Goal: Information Seeking & Learning: Check status

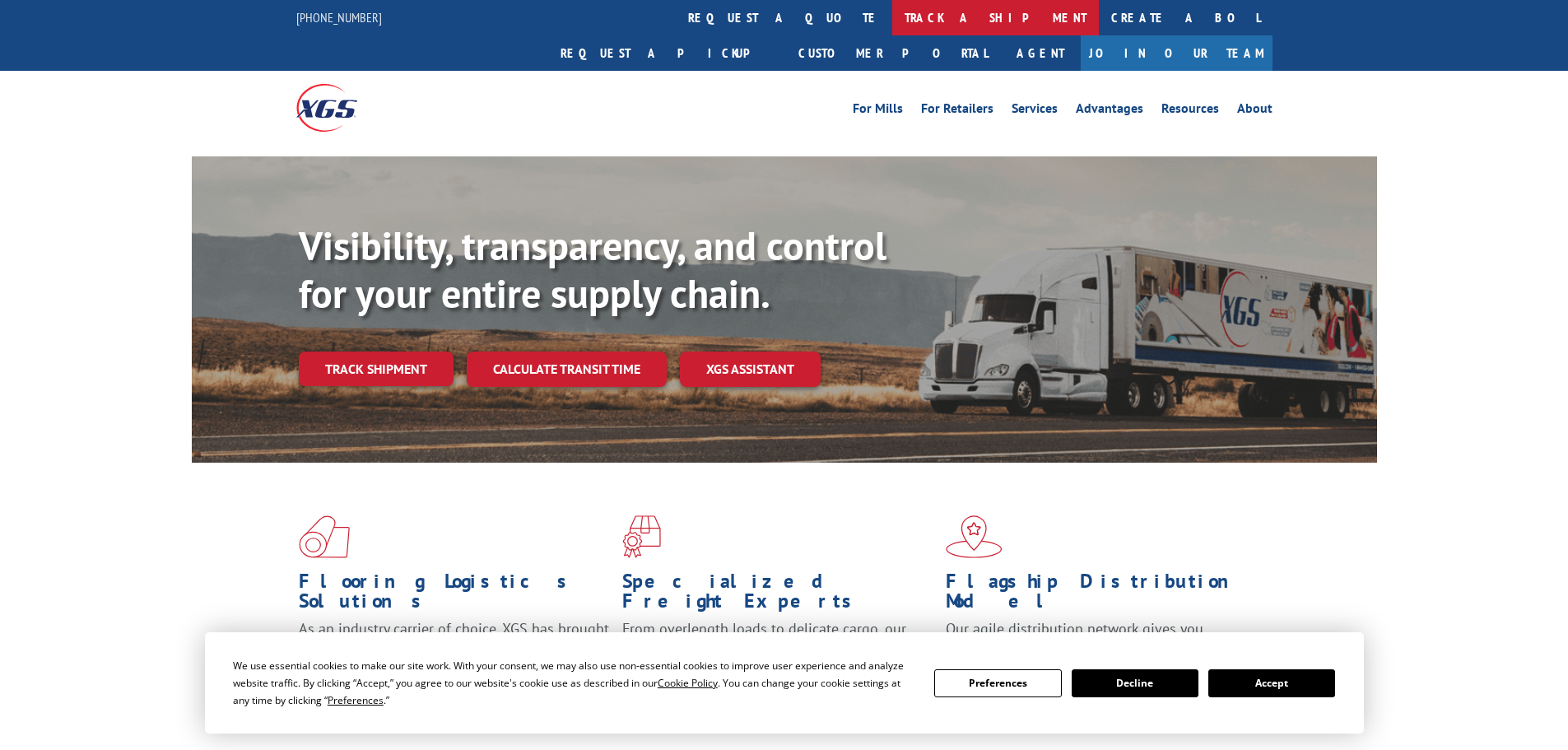
click at [892, 28] on link "track a shipment" at bounding box center [995, 18] width 206 height 35
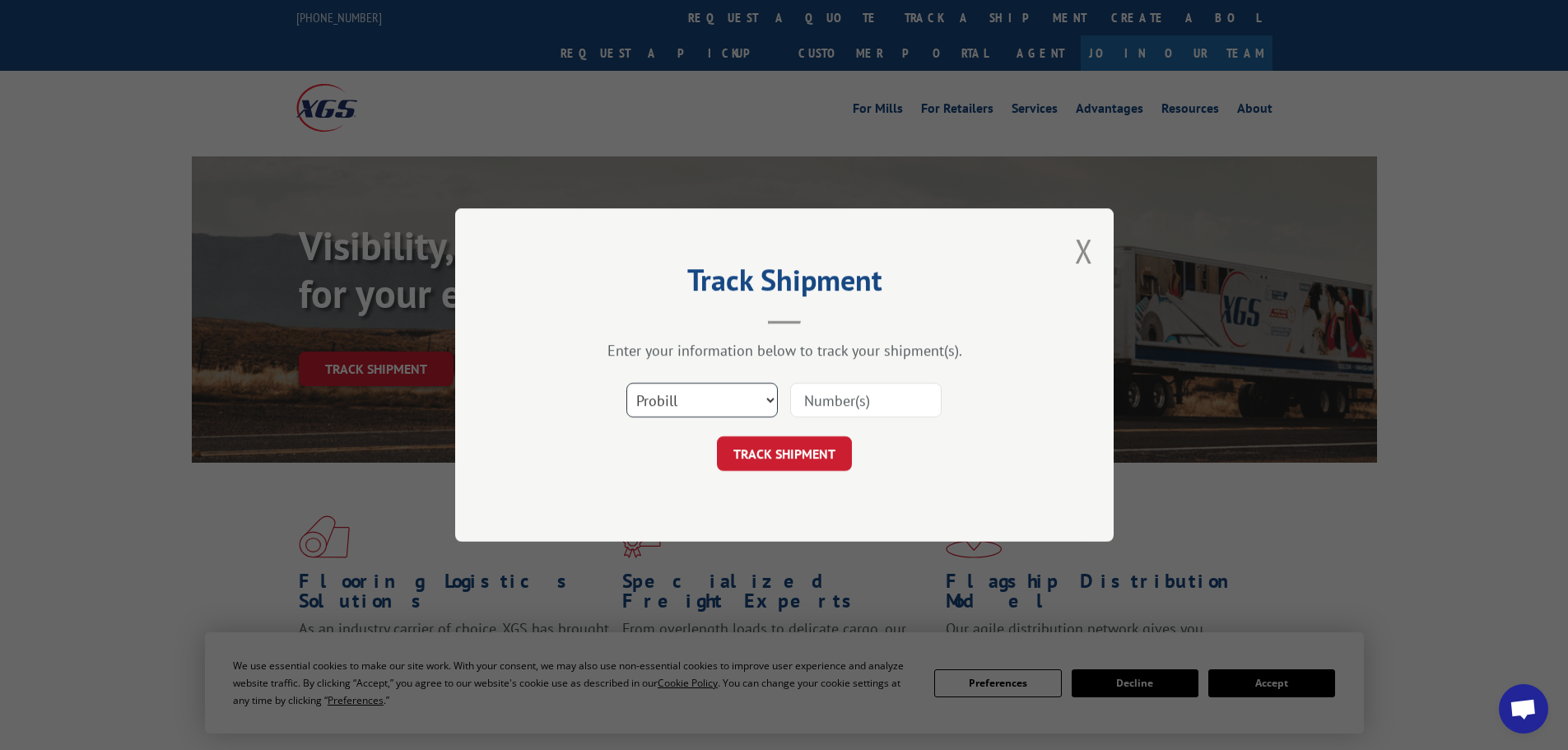
click at [736, 400] on select "Select category... Probill BOL PO" at bounding box center [702, 400] width 152 height 34
select select "bol"
click at [626, 383] on select "Select category... Probill BOL PO" at bounding box center [702, 400] width 152 height 34
click at [810, 400] on input at bounding box center [865, 400] width 152 height 34
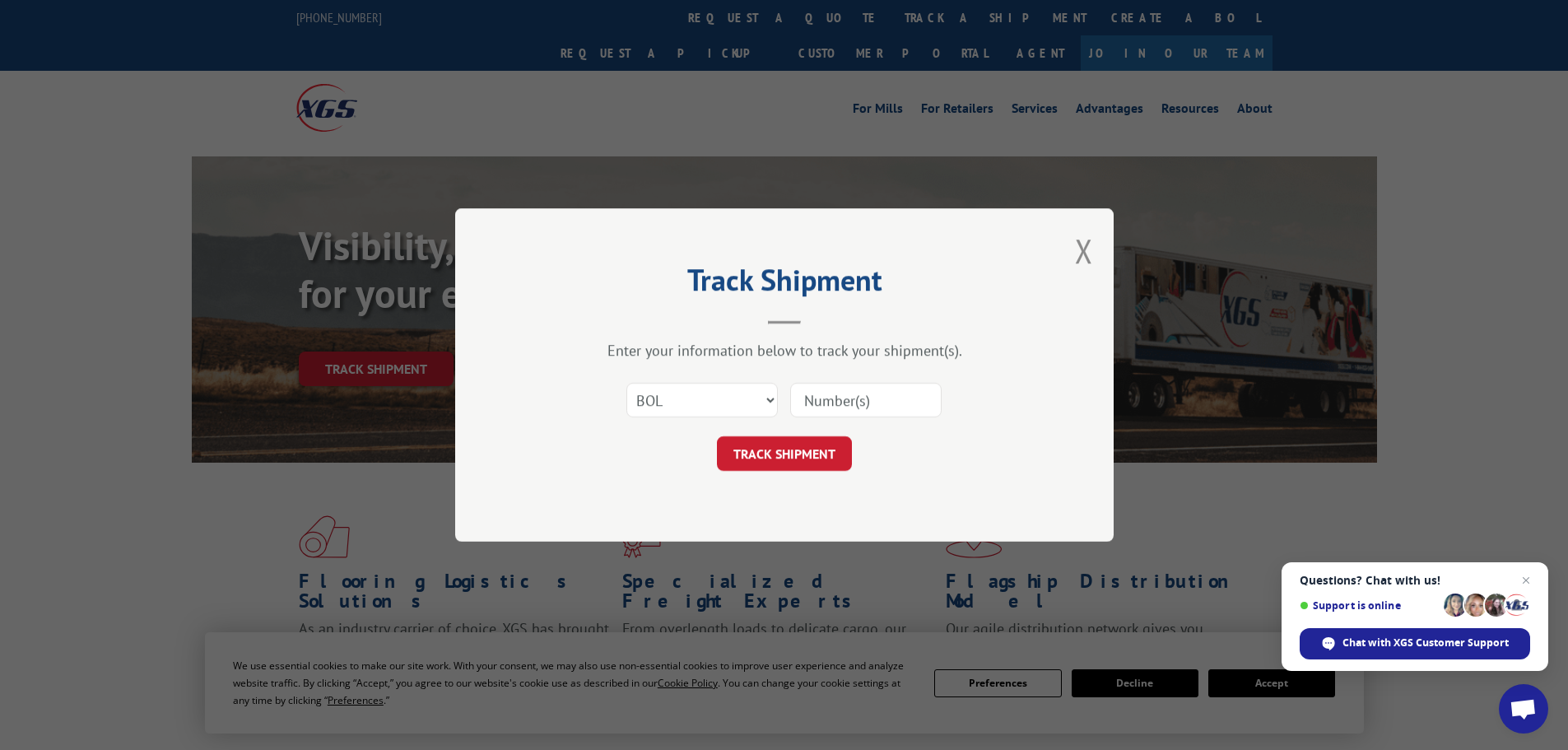
paste input "475496"
type input "475496"
click at [769, 461] on button "TRACK SHIPMENT" at bounding box center [784, 453] width 135 height 34
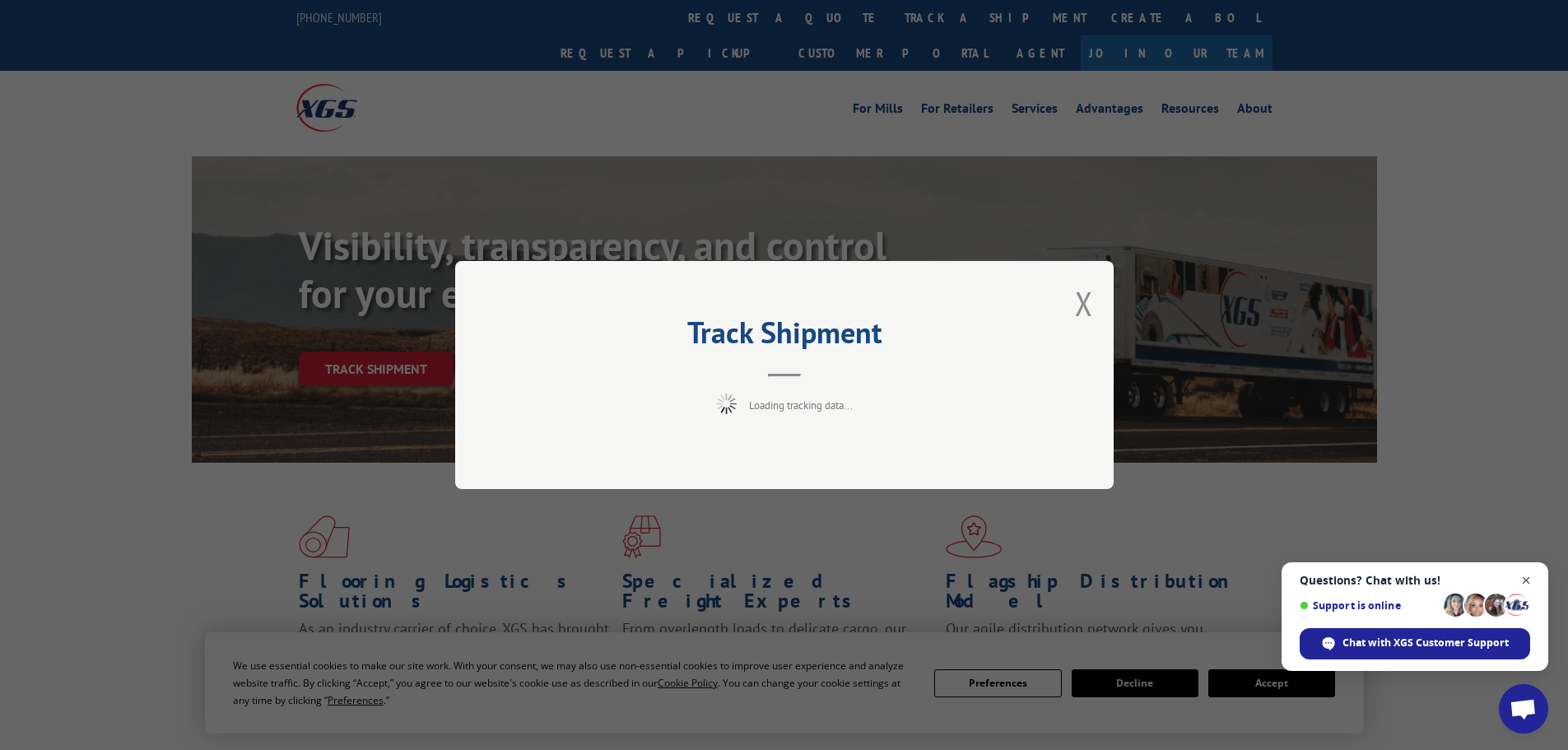
click at [1526, 576] on span "Close chat" at bounding box center [1526, 581] width 20 height 20
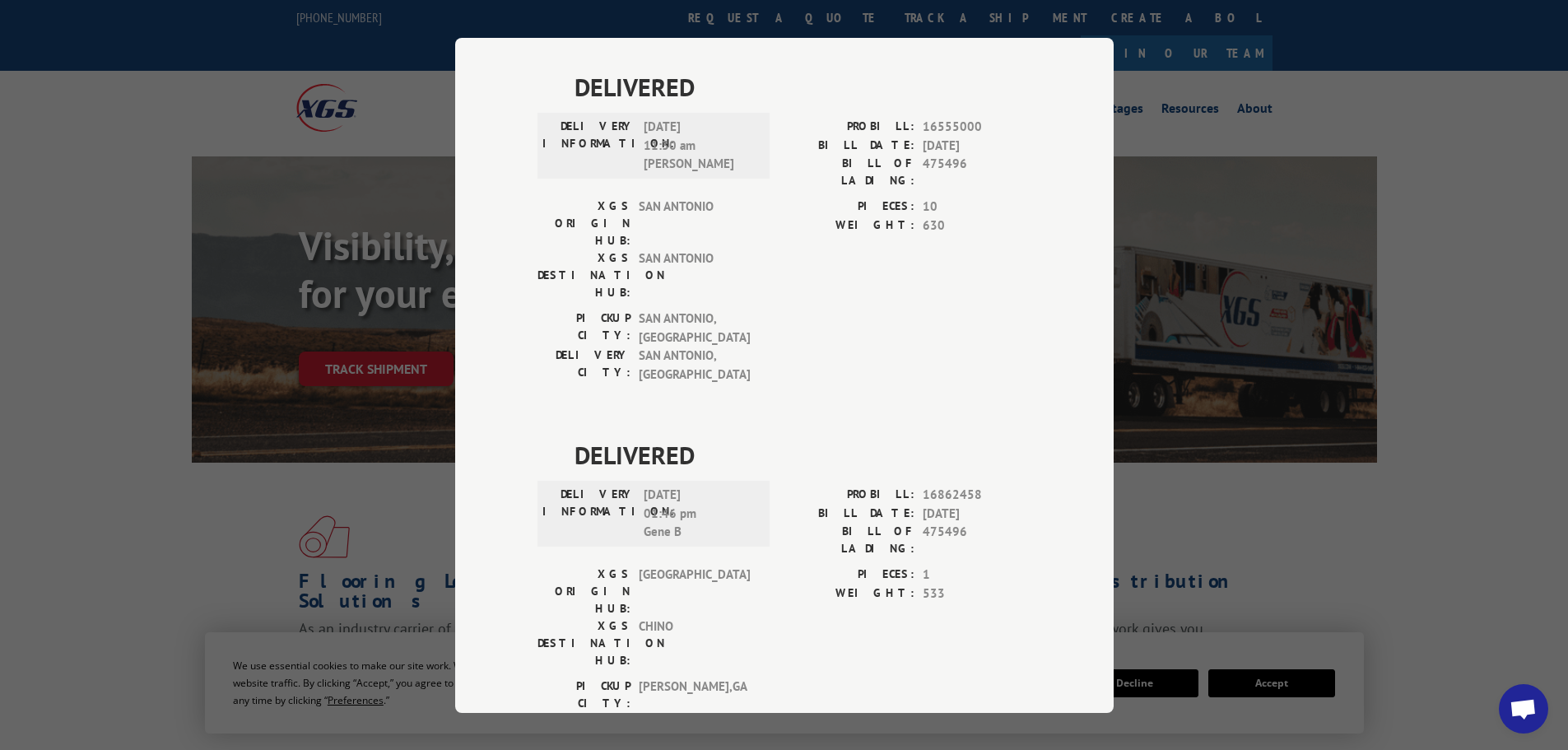
scroll to position [1564, 0]
drag, startPoint x: 731, startPoint y: 265, endPoint x: 554, endPoint y: 269, distance: 177.0
copy span "[DATE]"
